Goal: Use online tool/utility: Utilize a website feature to perform a specific function

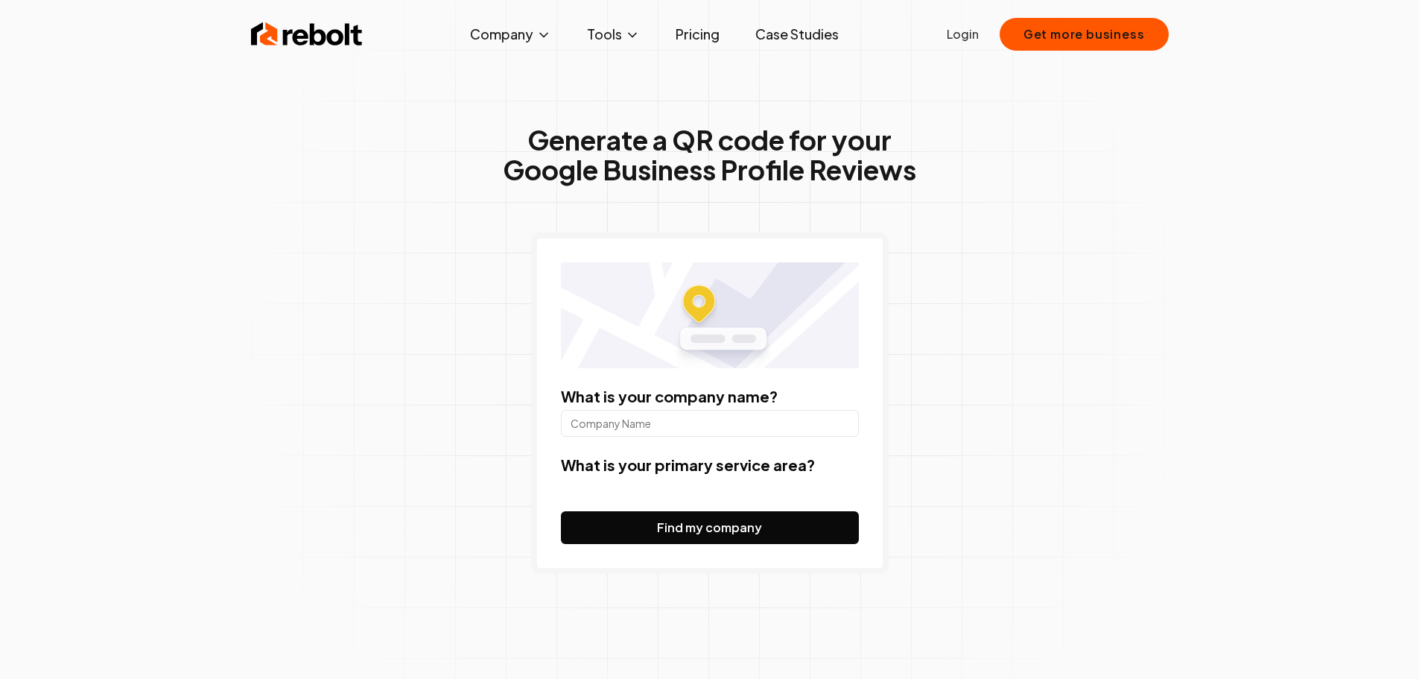
type input "D"
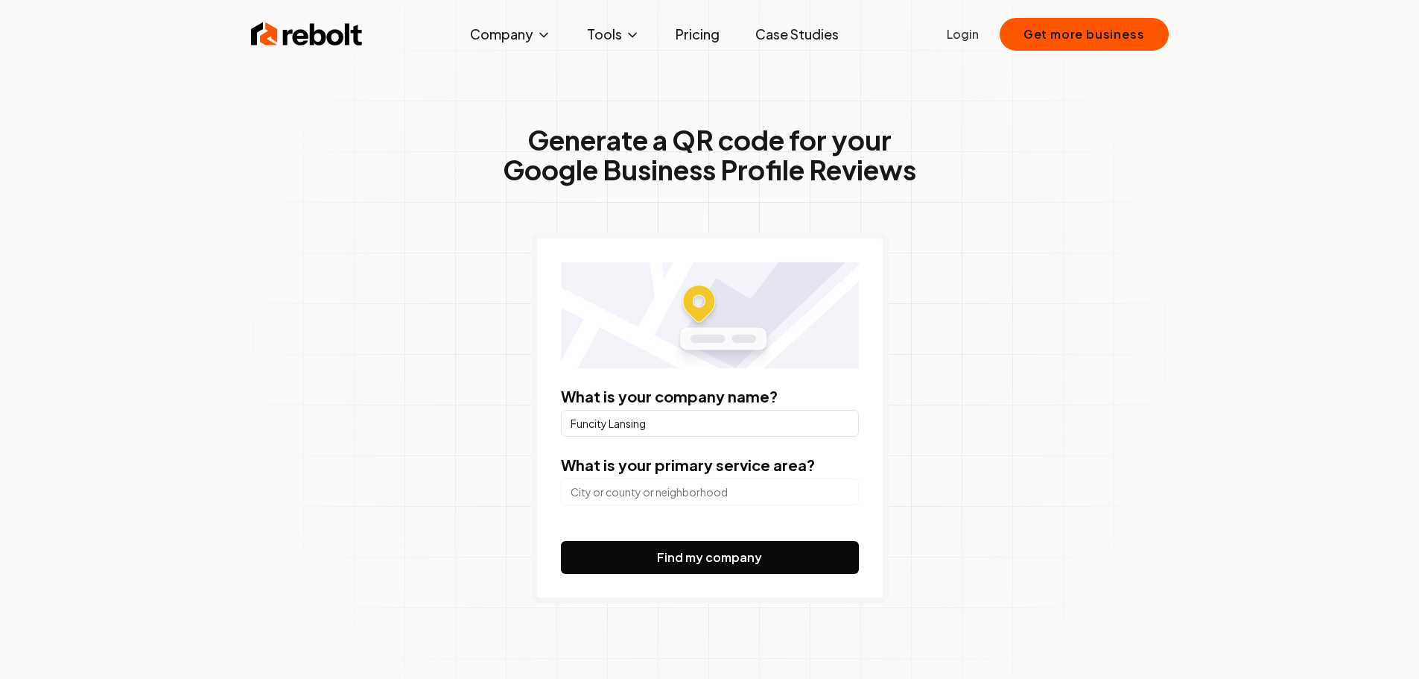
type input "Funcity Lansing"
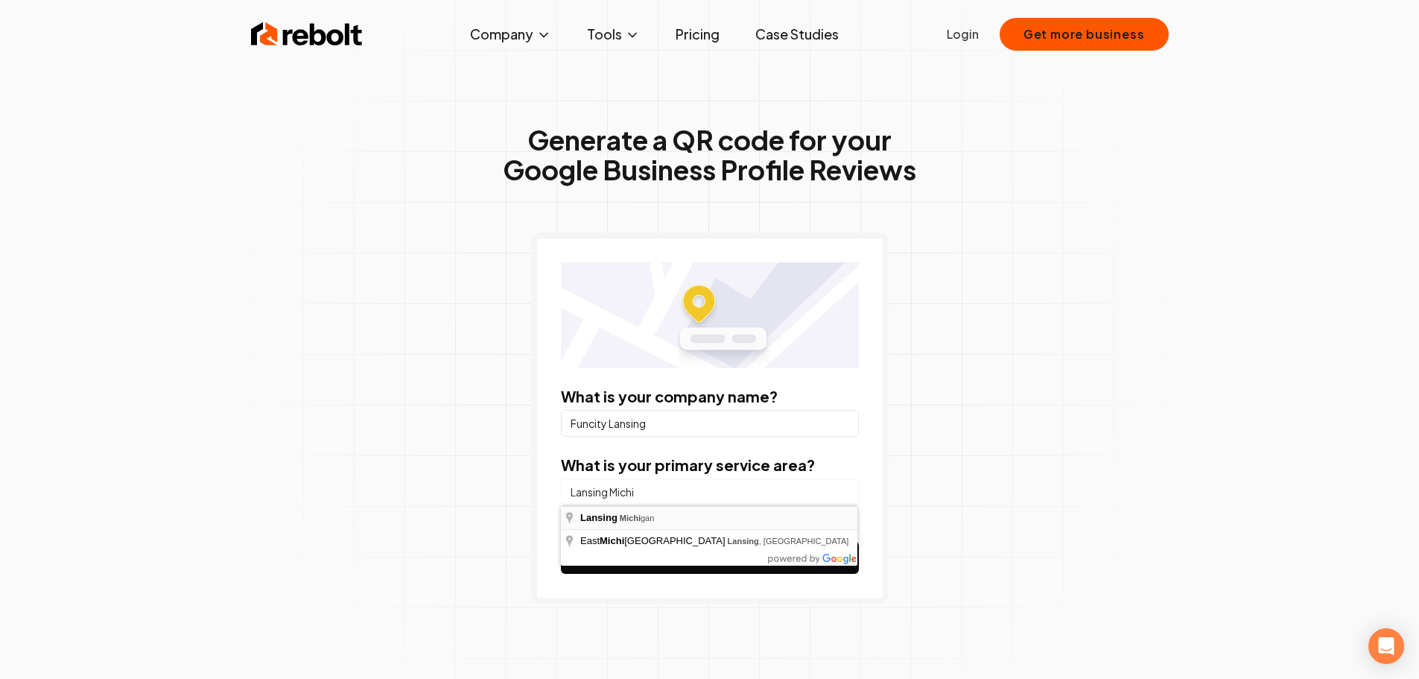
type input "[GEOGRAPHIC_DATA], [US_STATE]"
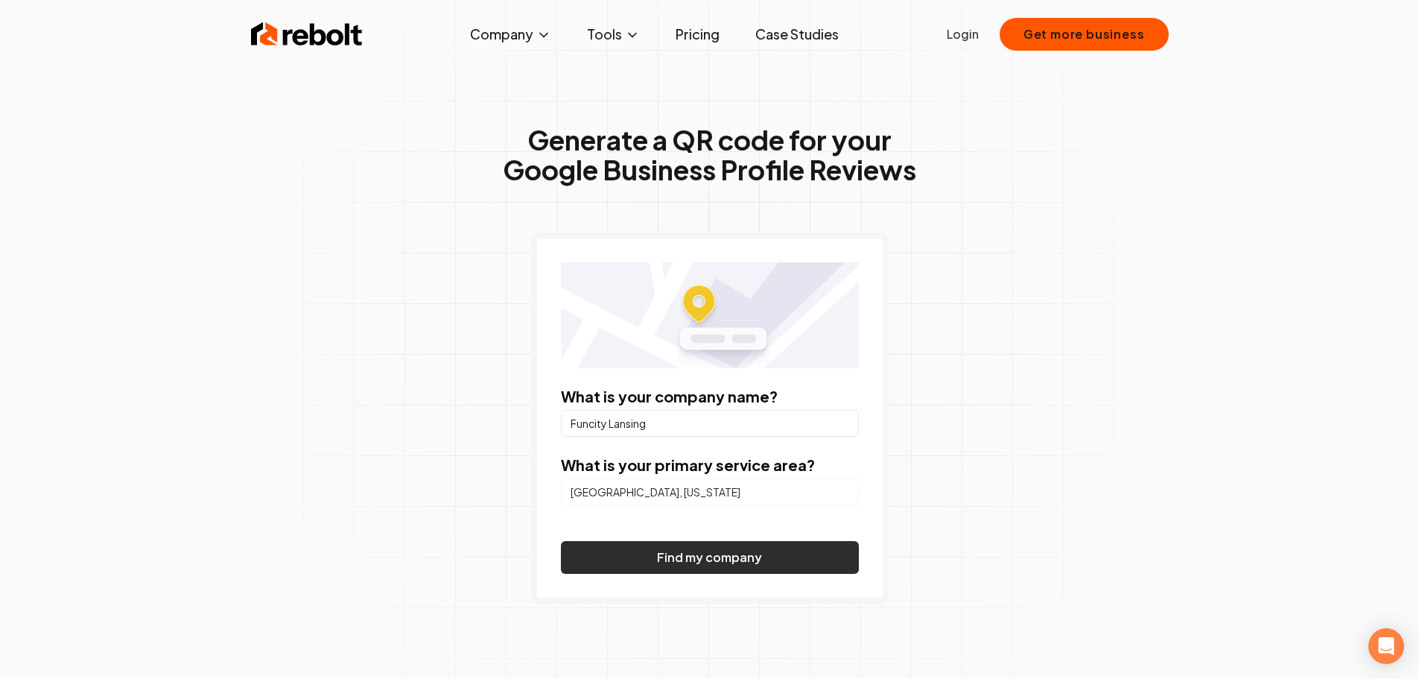
click at [668, 550] on button "Find my company" at bounding box center [710, 557] width 298 height 33
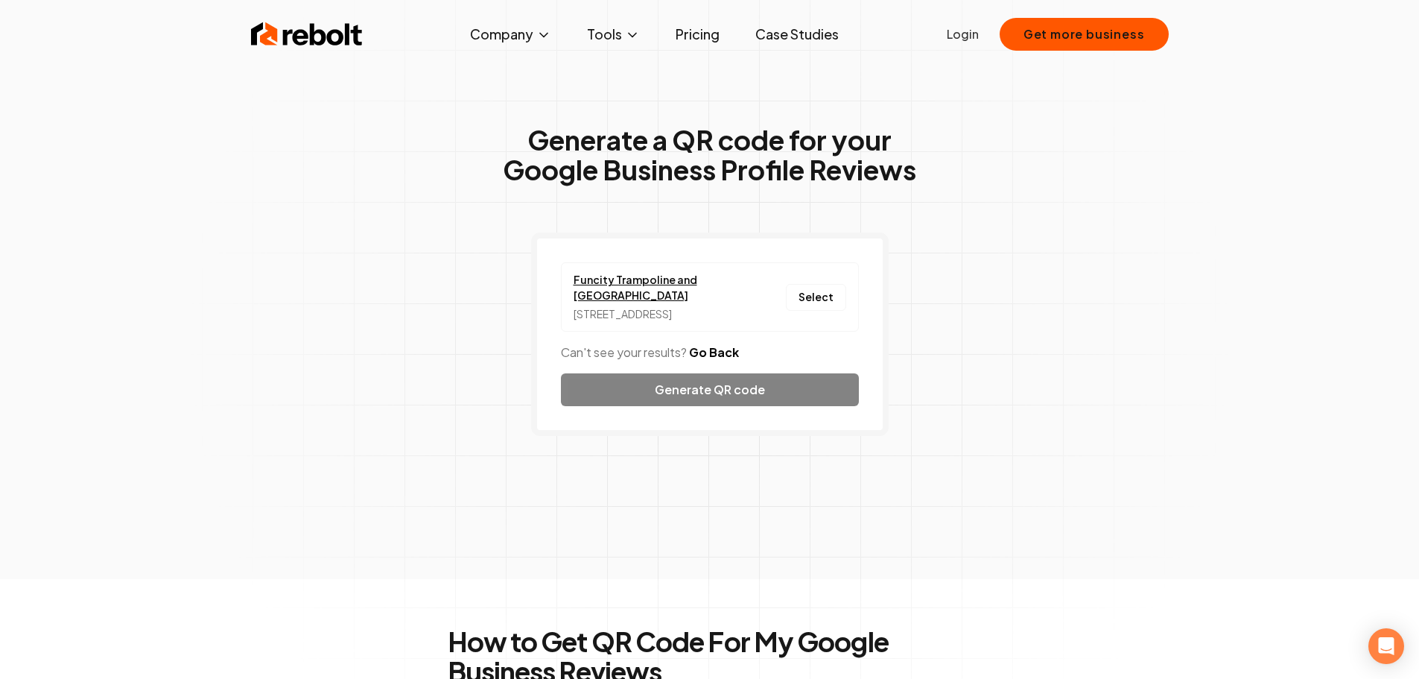
click at [670, 287] on link "Funcity Trampoline and [GEOGRAPHIC_DATA]" at bounding box center [656, 287] width 164 height 31
click at [809, 299] on button "Select" at bounding box center [816, 297] width 60 height 27
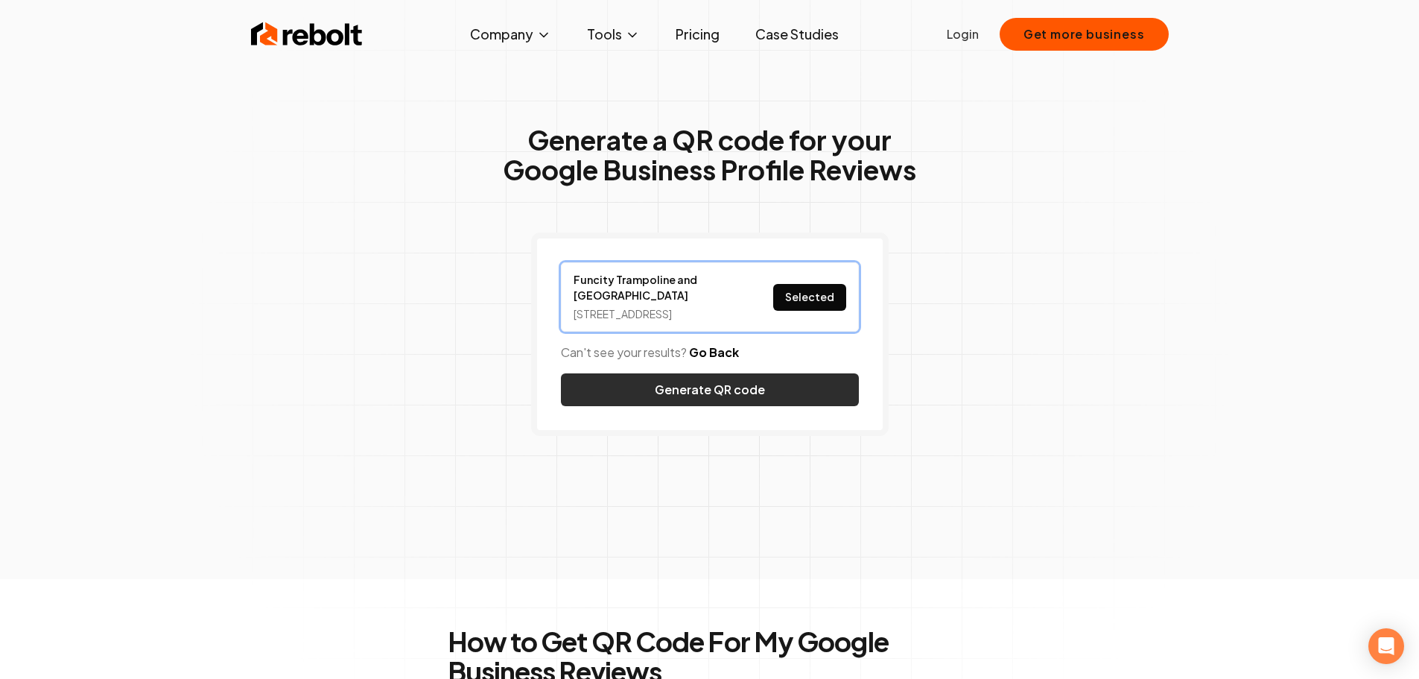
click at [741, 399] on button "Generate QR code" at bounding box center [710, 389] width 298 height 33
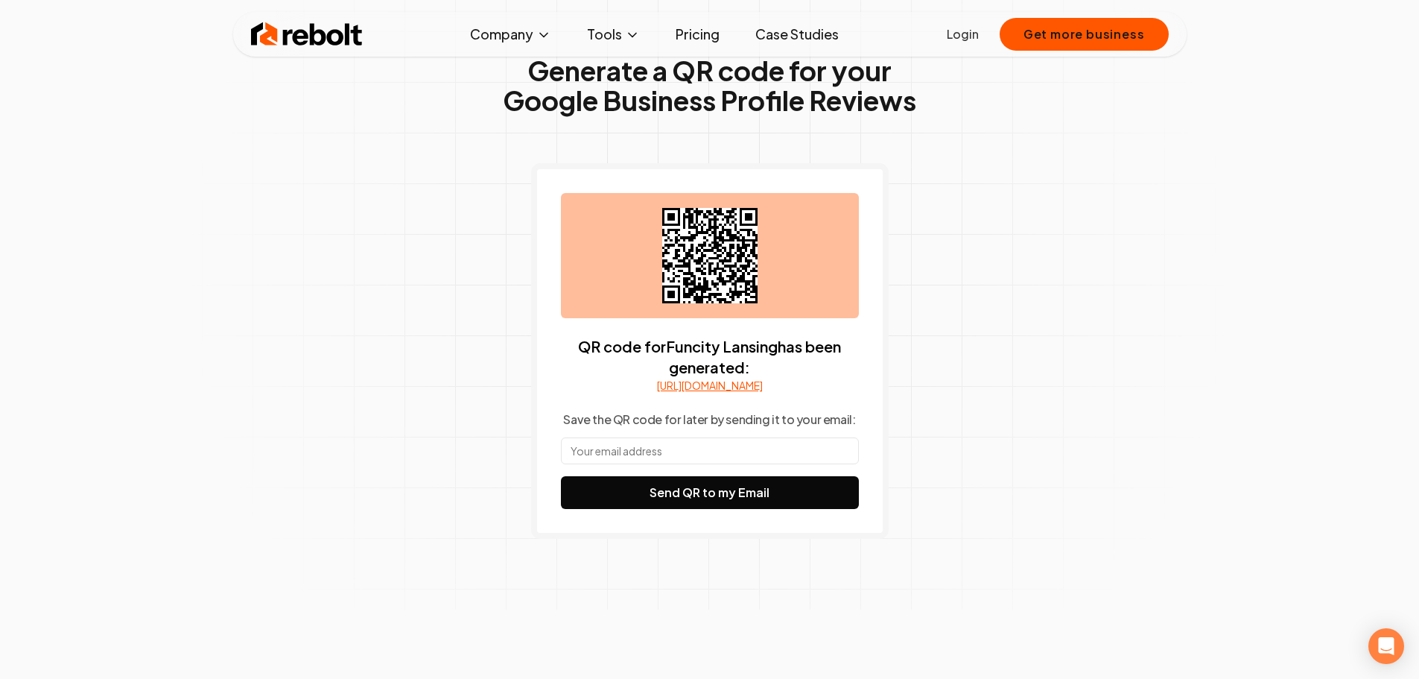
scroll to position [74, 0]
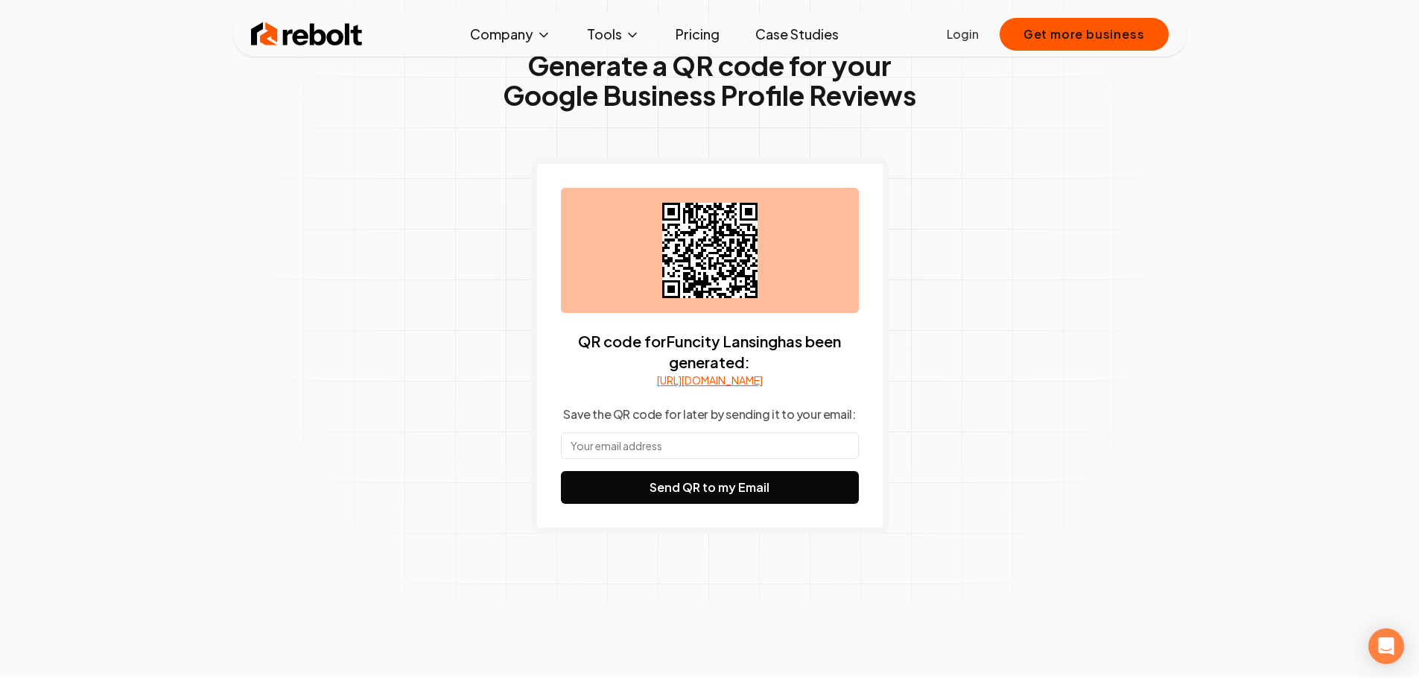
click at [710, 385] on link "[URL][DOMAIN_NAME]" at bounding box center [710, 379] width 106 height 15
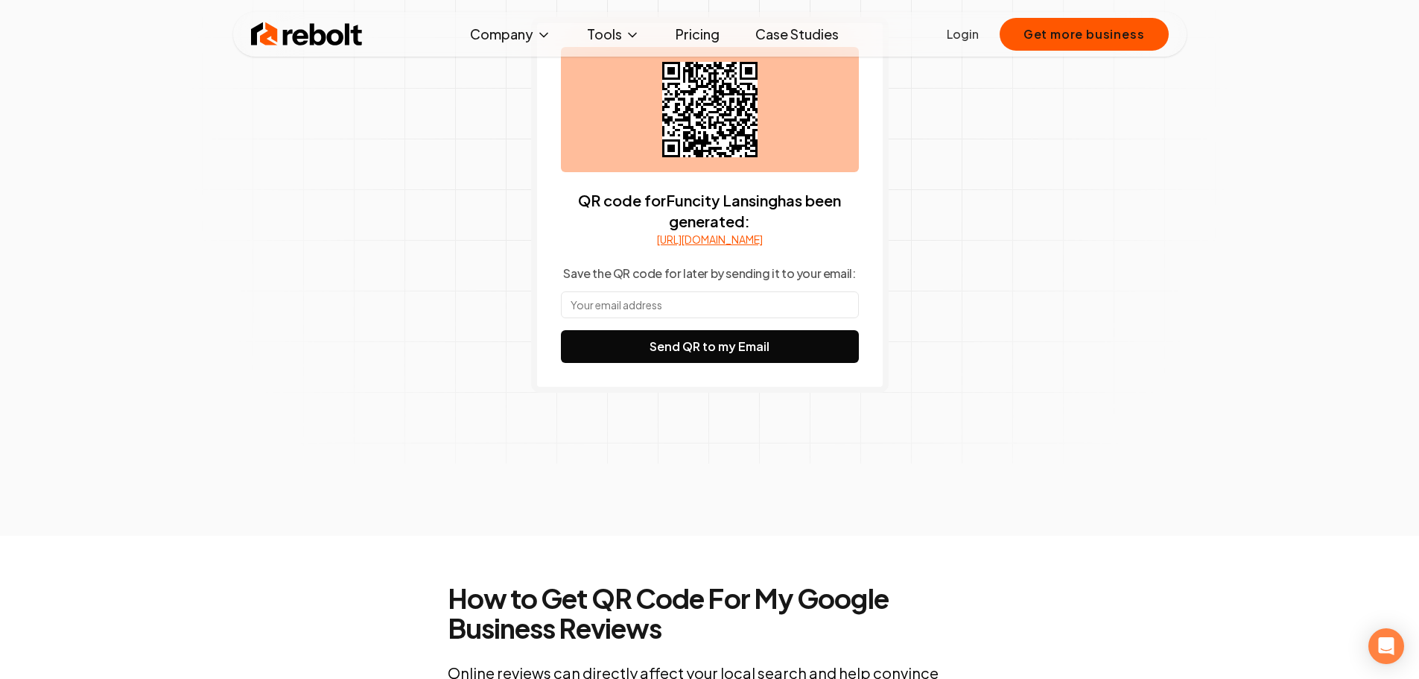
scroll to position [223, 0]
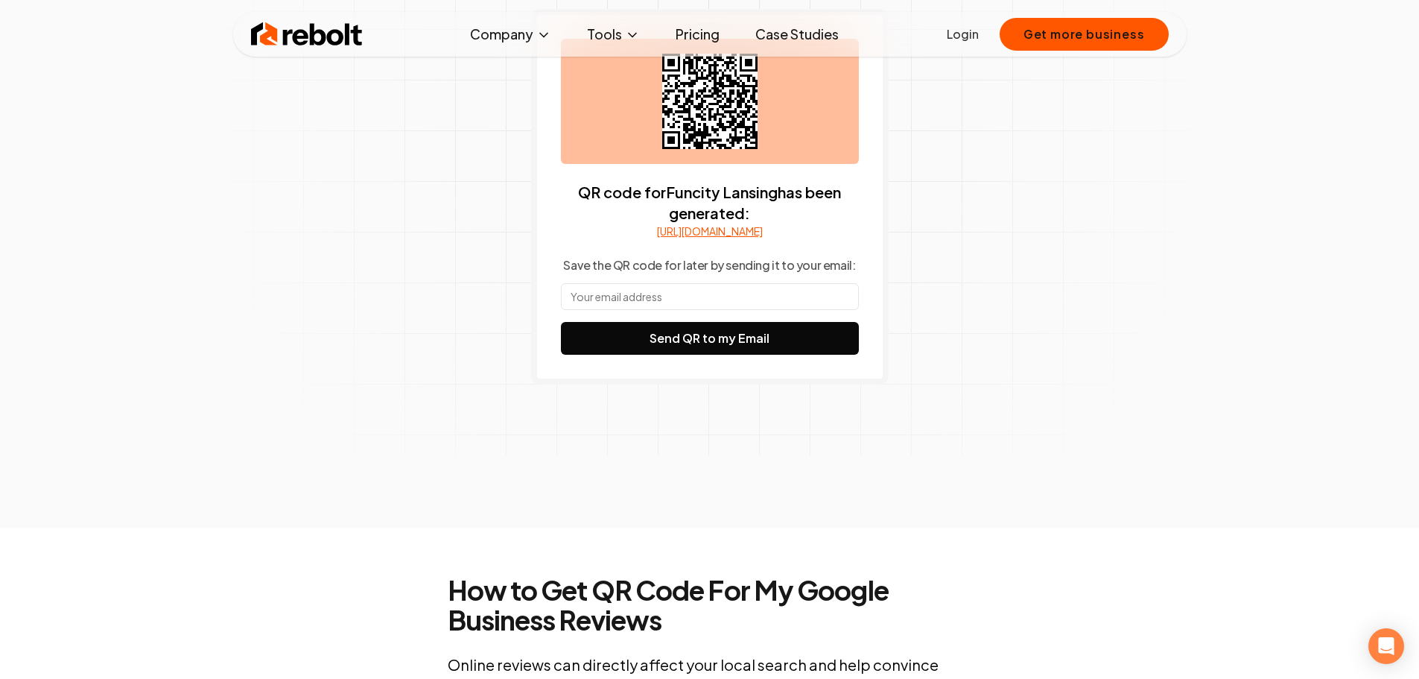
click at [775, 309] on input "text" at bounding box center [710, 296] width 298 height 27
click at [1013, 334] on div "Generate a QR code for your Google Business Profile Reviews QR code for Funcity…" at bounding box center [710, 172] width 763 height 709
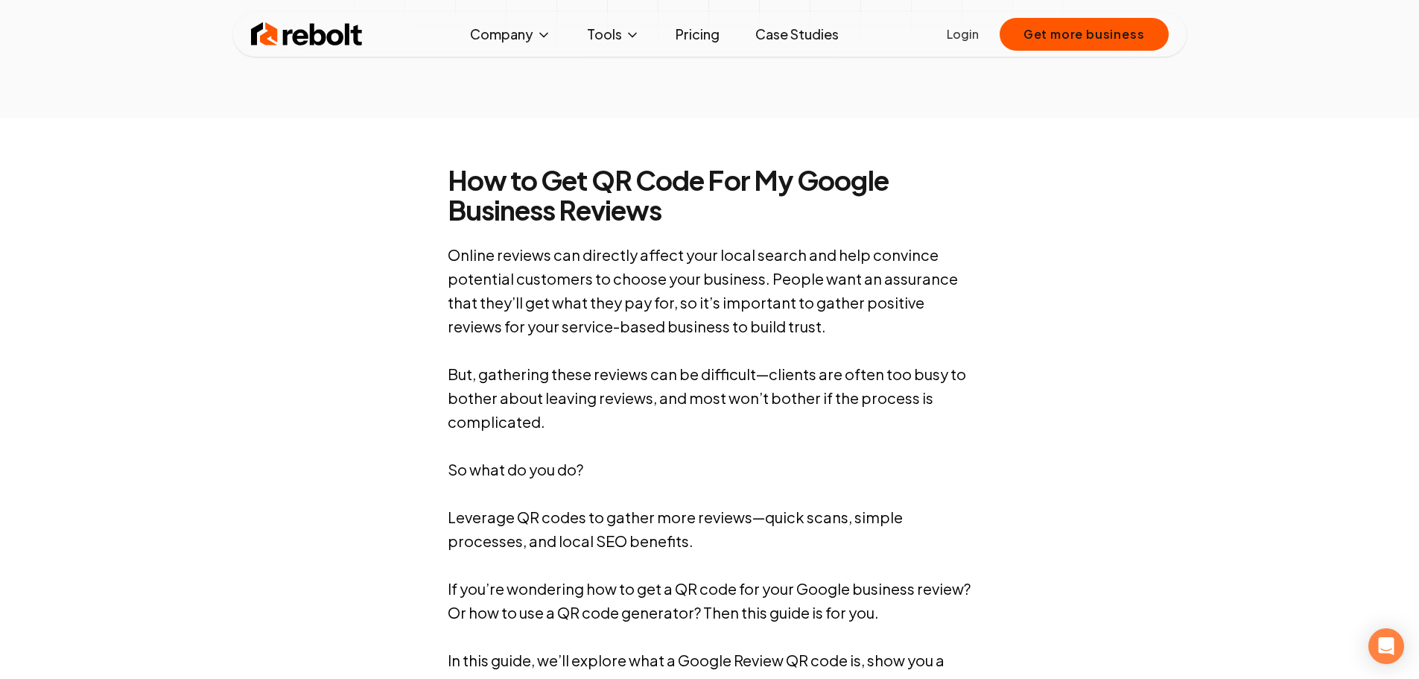
scroll to position [745, 0]
